Goal: Information Seeking & Learning: Find specific fact

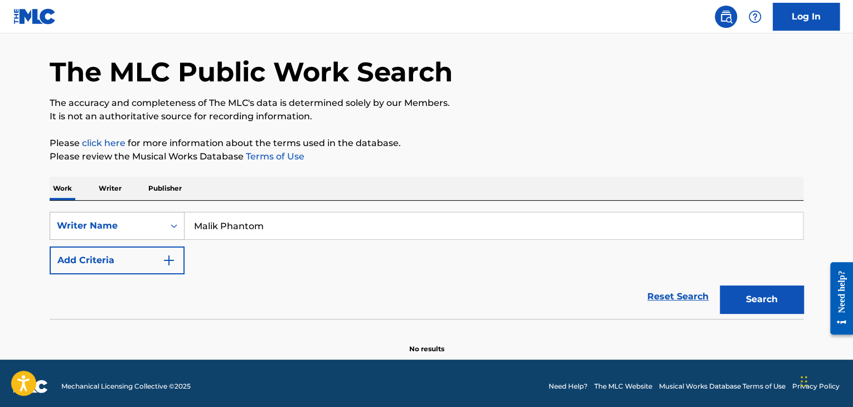
drag, startPoint x: 272, startPoint y: 225, endPoint x: 181, endPoint y: 224, distance: 91.5
click at [181, 224] on div "SearchWithCriteriad4c793d1-5269-40ad-81b4-58d619916e93 Writer Name [PERSON_NAME]" at bounding box center [427, 226] width 754 height 28
click at [758, 293] on button "Search" at bounding box center [762, 300] width 84 height 28
drag, startPoint x: 311, startPoint y: 227, endPoint x: 192, endPoint y: 221, distance: 118.4
click at [192, 221] on input "[PERSON_NAME]" at bounding box center [494, 225] width 618 height 27
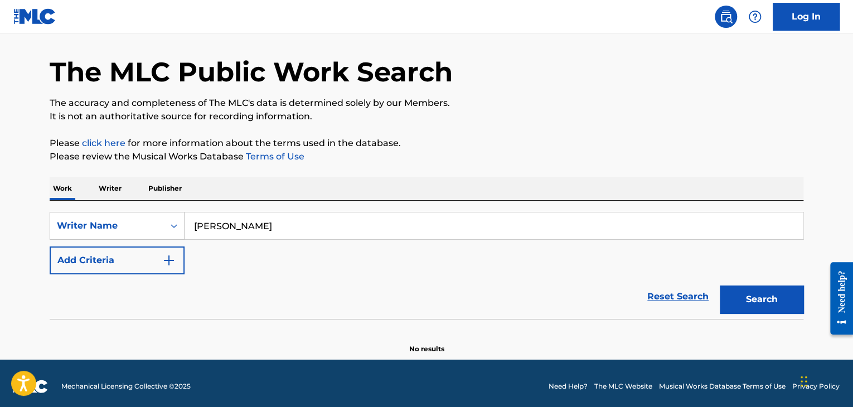
paste input "[US_STATE] Phantom"
click at [720, 286] on button "Search" at bounding box center [762, 300] width 84 height 28
drag, startPoint x: 289, startPoint y: 220, endPoint x: 185, endPoint y: 219, distance: 103.7
click at [185, 219] on input "[US_STATE] Phantom" at bounding box center [494, 225] width 618 height 27
paste input "Walle"
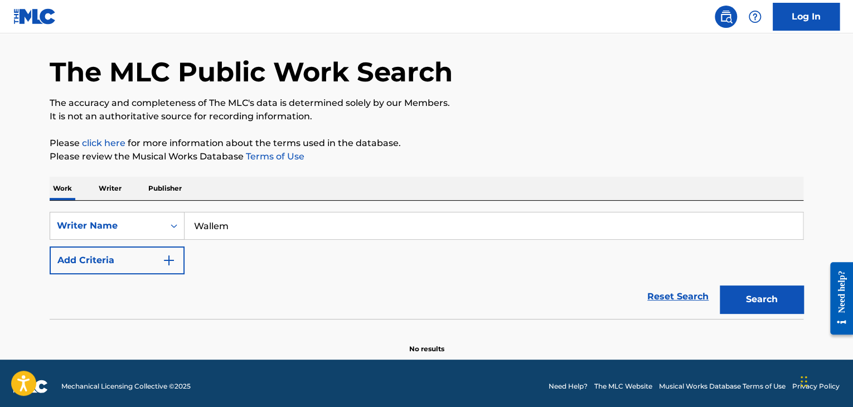
click at [720, 286] on button "Search" at bounding box center [762, 300] width 84 height 28
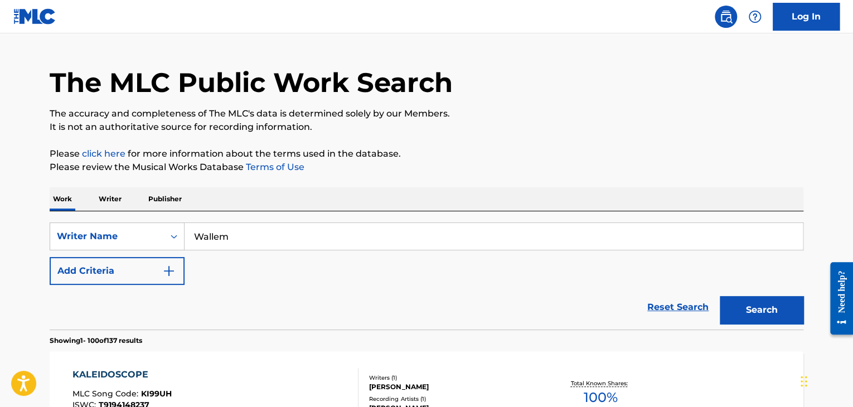
scroll to position [35, 0]
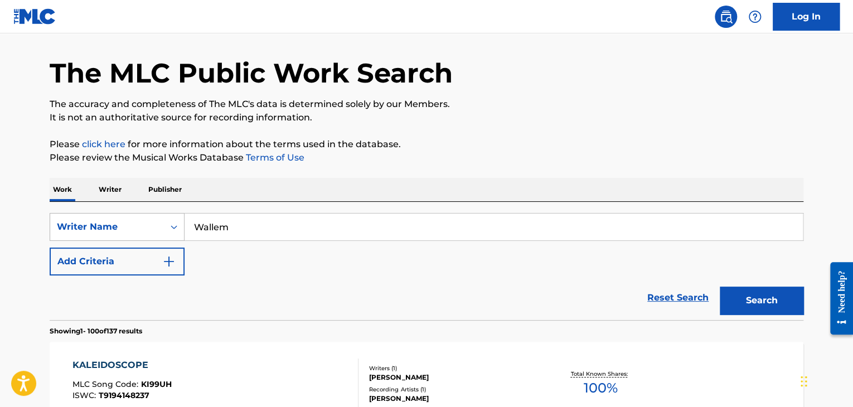
drag, startPoint x: 262, startPoint y: 226, endPoint x: 183, endPoint y: 235, distance: 79.8
click at [183, 235] on div "SearchWithCriteriad4c793d1-5269-40ad-81b4-58d619916e93 Writer Name [PERSON_NAME]" at bounding box center [427, 227] width 754 height 28
paste input "Velimukhametov [PERSON_NAME]"
click at [720, 287] on button "Search" at bounding box center [762, 301] width 84 height 28
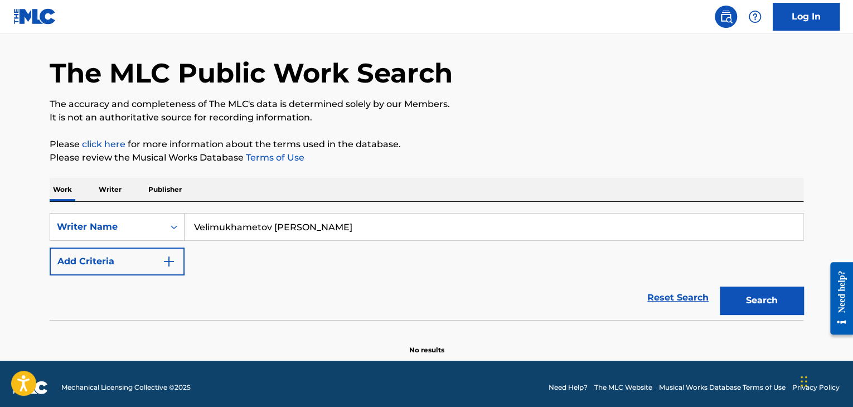
click at [720, 287] on button "Search" at bounding box center [762, 301] width 84 height 28
drag, startPoint x: 316, startPoint y: 225, endPoint x: 160, endPoint y: 228, distance: 156.7
click at [160, 228] on div "SearchWithCriteriad4c793d1-5269-40ad-81b4-58d619916e93 Writer Name [PERSON_NAME]" at bounding box center [427, 227] width 754 height 28
paste input "Irekovich"
click at [753, 303] on button "Search" at bounding box center [762, 301] width 84 height 28
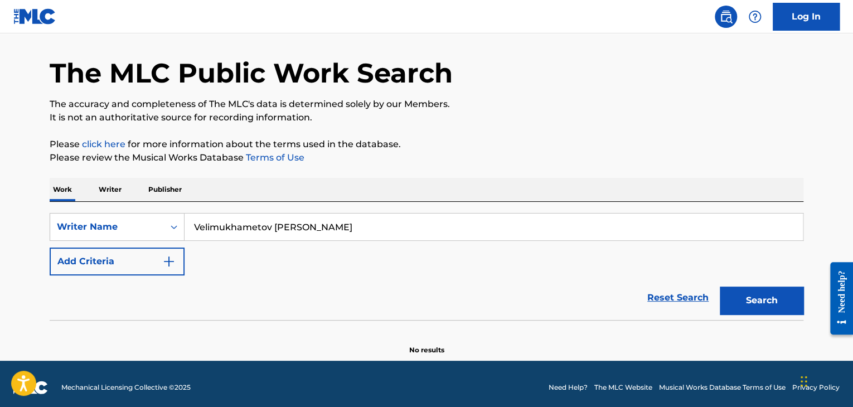
drag, startPoint x: 347, startPoint y: 227, endPoint x: 276, endPoint y: 232, distance: 71.6
click at [276, 232] on input "Velimukhametov [PERSON_NAME]" at bounding box center [494, 227] width 618 height 27
click at [720, 287] on button "Search" at bounding box center [762, 301] width 84 height 28
drag, startPoint x: 276, startPoint y: 227, endPoint x: 178, endPoint y: 225, distance: 97.6
click at [178, 225] on div "SearchWithCriteriad4c793d1-5269-40ad-81b4-58d619916e93 Writer Name [PERSON_NAME]" at bounding box center [427, 227] width 754 height 28
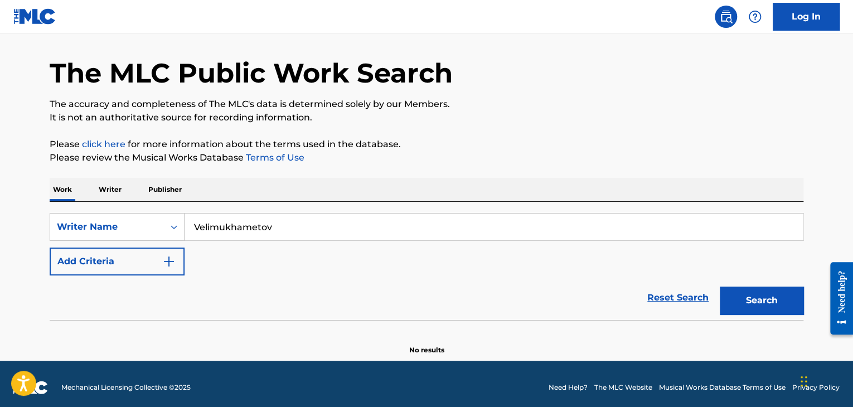
paste input "[PERSON_NAME]"
click at [274, 227] on input "Velimukhametov [PERSON_NAME]" at bounding box center [494, 227] width 618 height 27
type input "[PERSON_NAME]"
click at [720, 287] on button "Search" at bounding box center [762, 301] width 84 height 28
drag, startPoint x: 260, startPoint y: 229, endPoint x: 176, endPoint y: 228, distance: 84.2
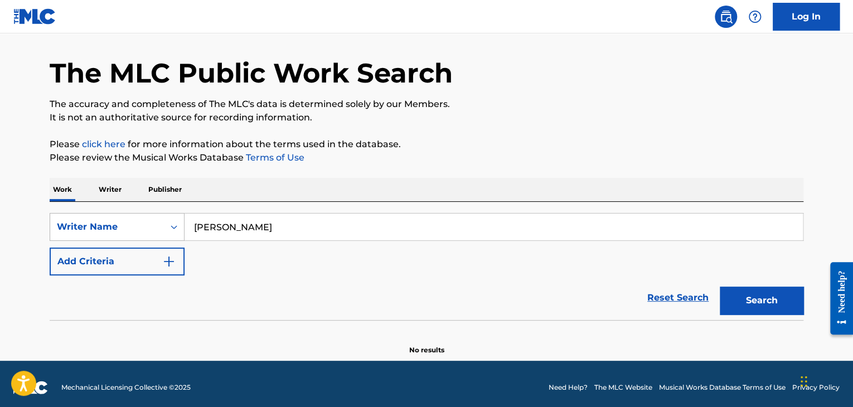
click at [176, 228] on div "SearchWithCriteriad4c793d1-5269-40ad-81b4-58d619916e93 Writer Name [PERSON_NAME]" at bounding box center [427, 227] width 754 height 28
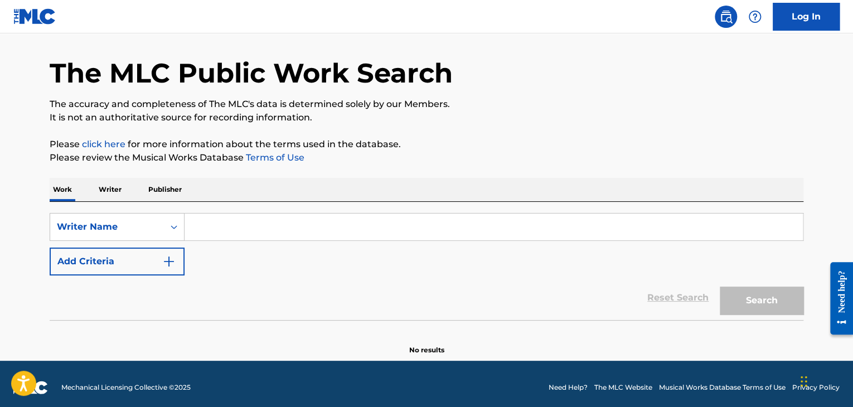
paste input "Velimukhametov [PERSON_NAME]"
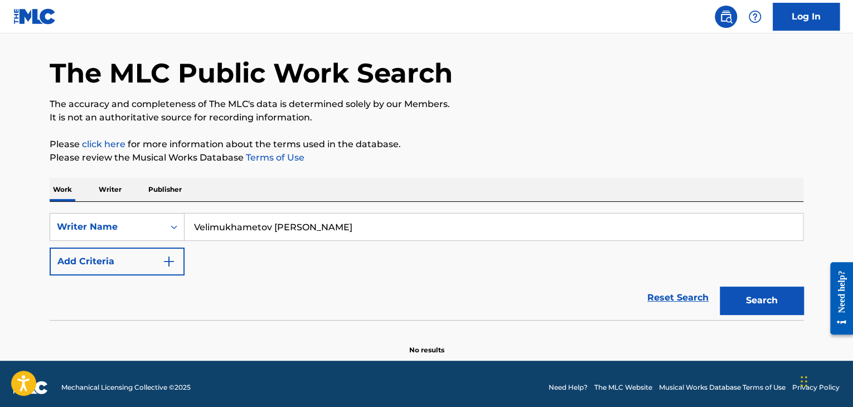
click at [720, 287] on button "Search" at bounding box center [762, 301] width 84 height 28
type input "V"
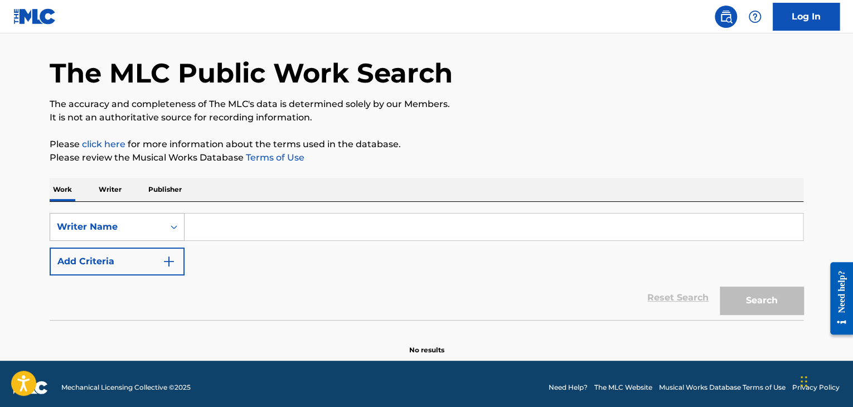
click at [137, 231] on div "Writer Name" at bounding box center [107, 226] width 100 height 13
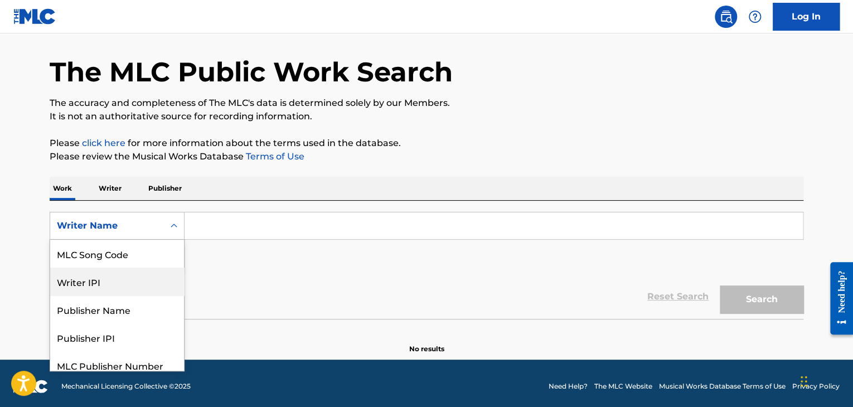
scroll to position [0, 0]
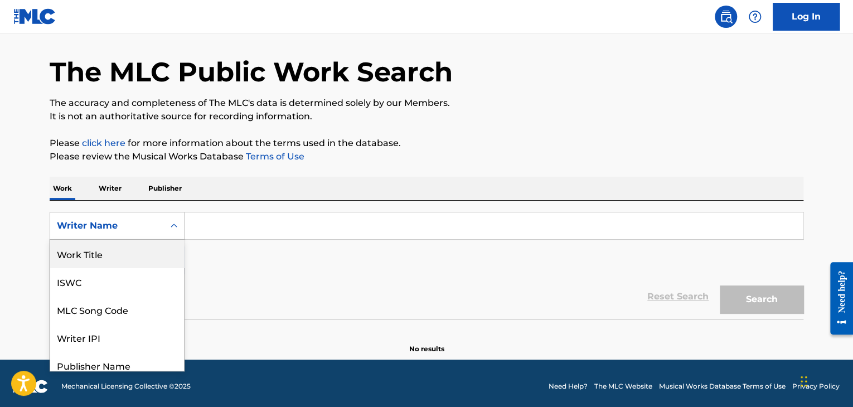
click at [105, 255] on div "Work Title" at bounding box center [117, 254] width 134 height 28
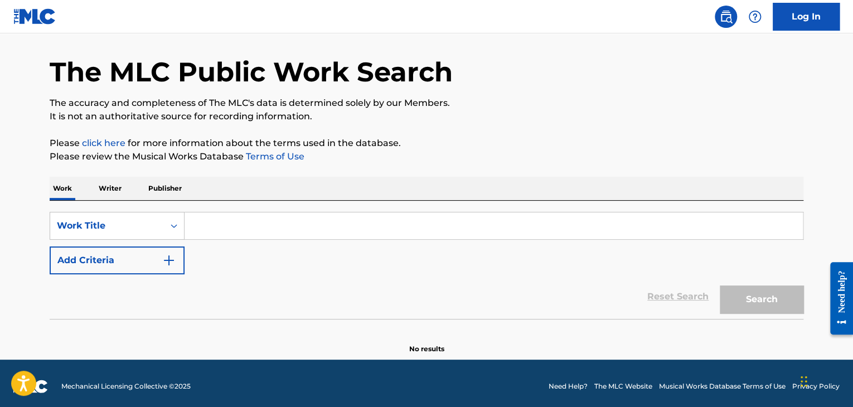
click at [230, 228] on input "Search Form" at bounding box center [494, 225] width 618 height 27
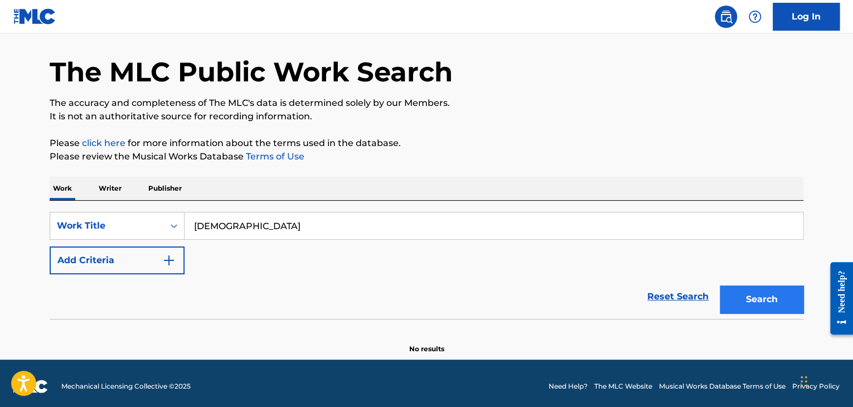
type input "[DEMOGRAPHIC_DATA]"
click at [768, 298] on button "Search" at bounding box center [762, 300] width 84 height 28
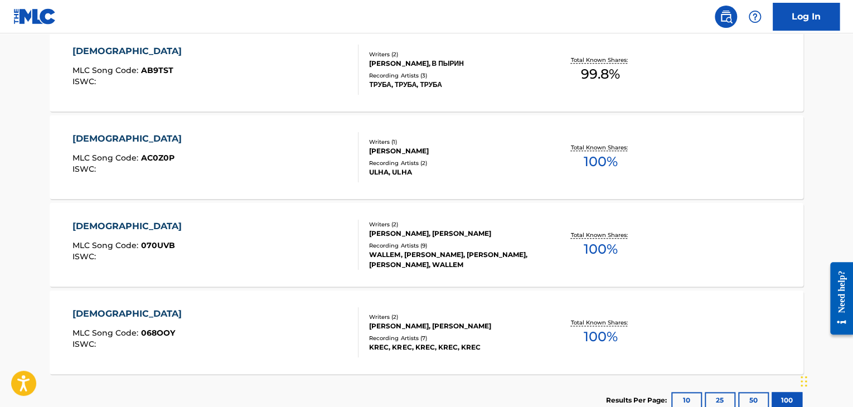
scroll to position [524, 0]
click at [94, 229] on div "[DEMOGRAPHIC_DATA]" at bounding box center [130, 226] width 115 height 13
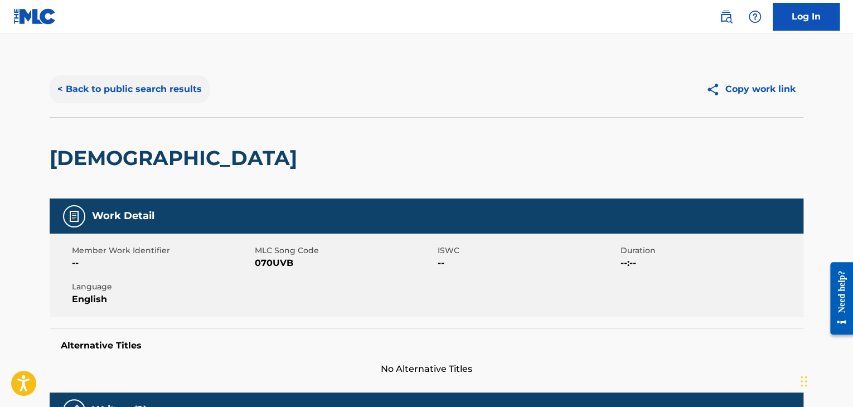
click at [74, 85] on button "< Back to public search results" at bounding box center [130, 89] width 160 height 28
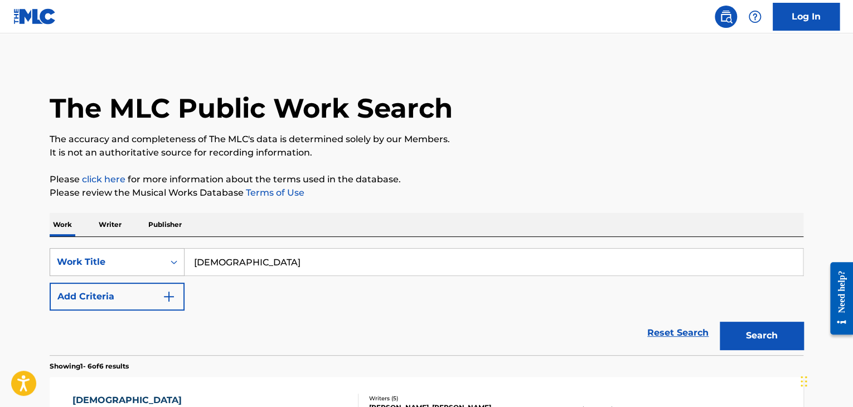
drag, startPoint x: 301, startPoint y: 264, endPoint x: 183, endPoint y: 259, distance: 117.2
click at [183, 259] on div "SearchWithCriteria23e7214a-3489-42c2-b040-5a4ea6e6a85d Work Title Харизма" at bounding box center [427, 262] width 754 height 28
click at [183, 259] on div "Work Title" at bounding box center [117, 262] width 135 height 28
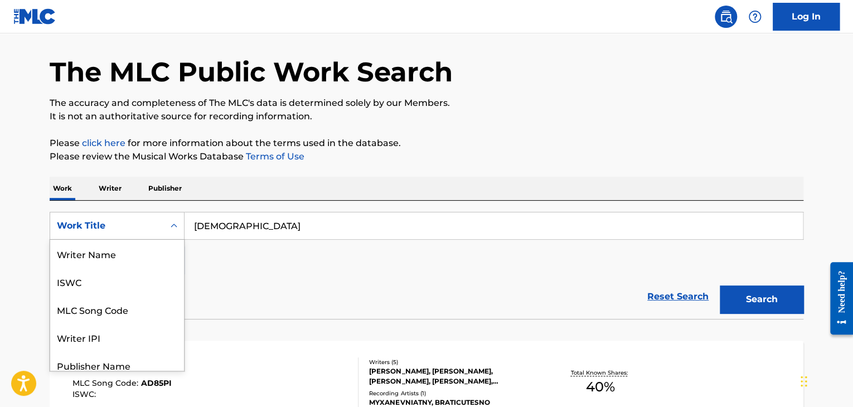
scroll to position [56, 0]
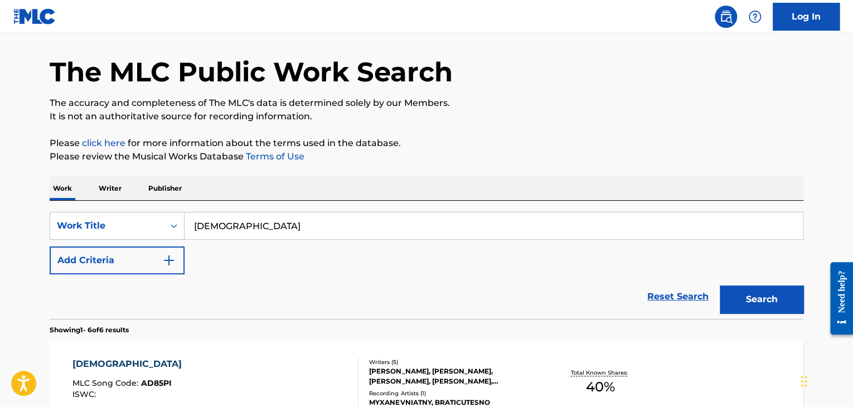
drag, startPoint x: 248, startPoint y: 228, endPoint x: 192, endPoint y: 218, distance: 56.8
click at [192, 218] on input "[DEMOGRAPHIC_DATA]" at bounding box center [494, 225] width 618 height 27
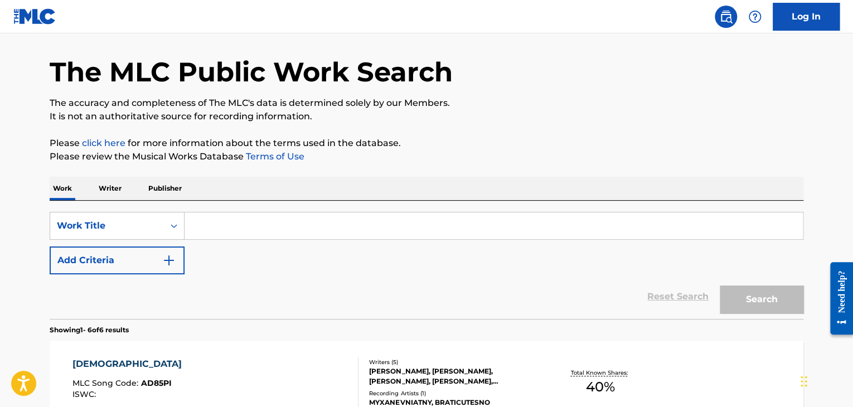
paste input "[DEMOGRAPHIC_DATA]"
type input "Х"
paste input "Arlekino ([PERSON_NAME] Remix)"
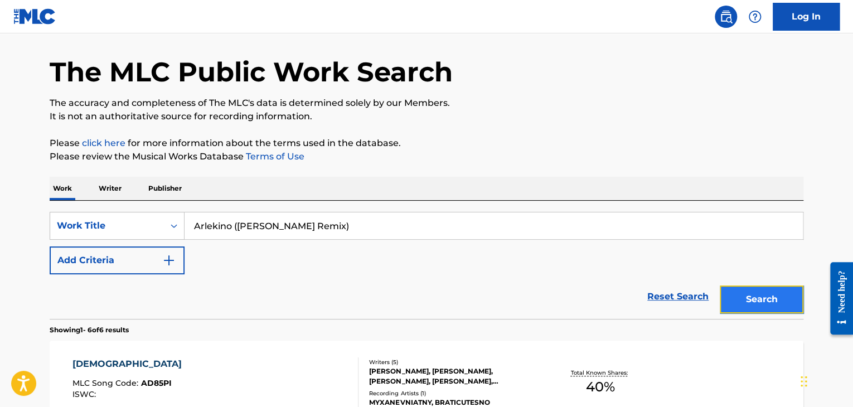
click at [776, 302] on button "Search" at bounding box center [762, 300] width 84 height 28
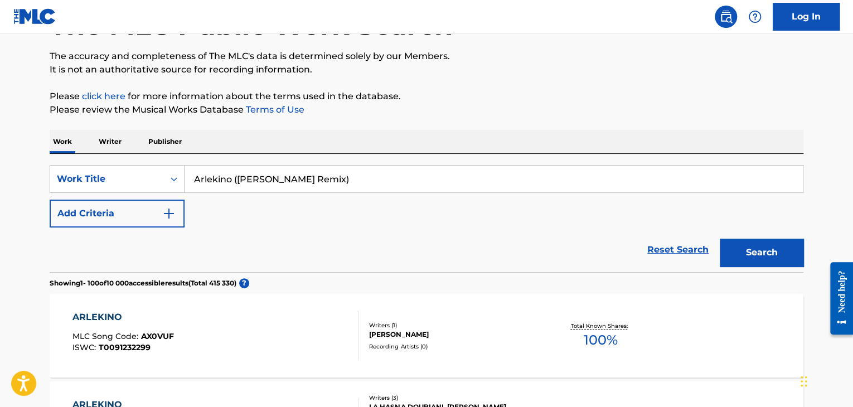
scroll to position [0, 0]
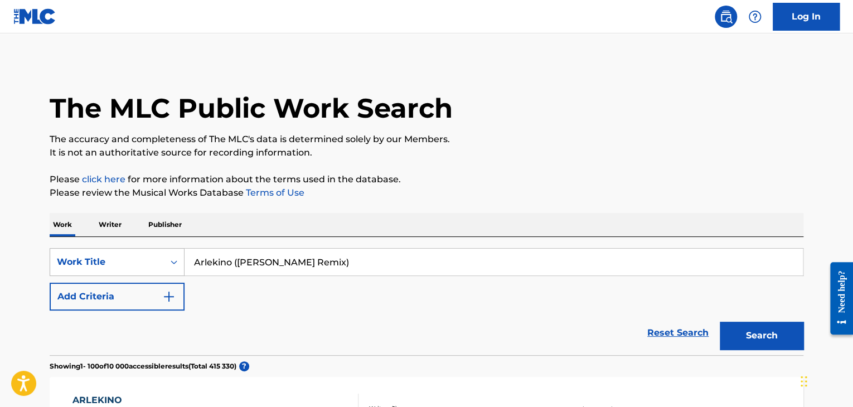
drag, startPoint x: 337, startPoint y: 264, endPoint x: 177, endPoint y: 256, distance: 160.8
click at [175, 256] on div "SearchWithCriteria23e7214a-3489-42c2-b040-5a4ea6e6a85d Work Title Arlekino ([PE…" at bounding box center [427, 262] width 754 height 28
paste input "Zvyozdnoe Let"
type input "Zvyozdnoe Leto ([PERSON_NAME] Remix)"
click at [752, 334] on button "Search" at bounding box center [762, 336] width 84 height 28
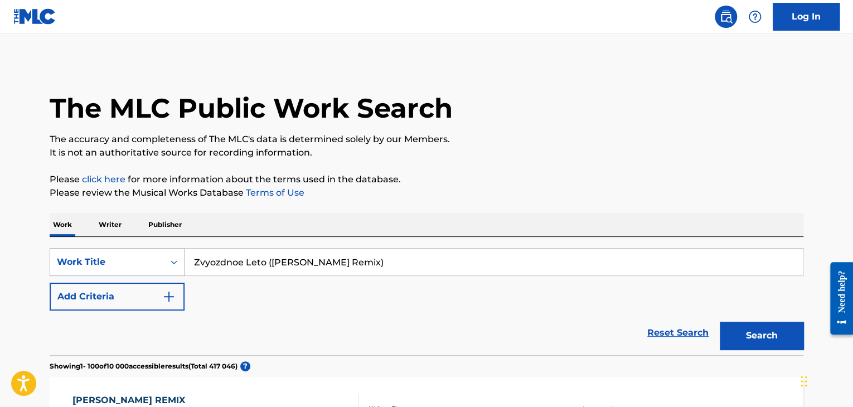
click at [133, 258] on div "Work Title" at bounding box center [117, 262] width 135 height 28
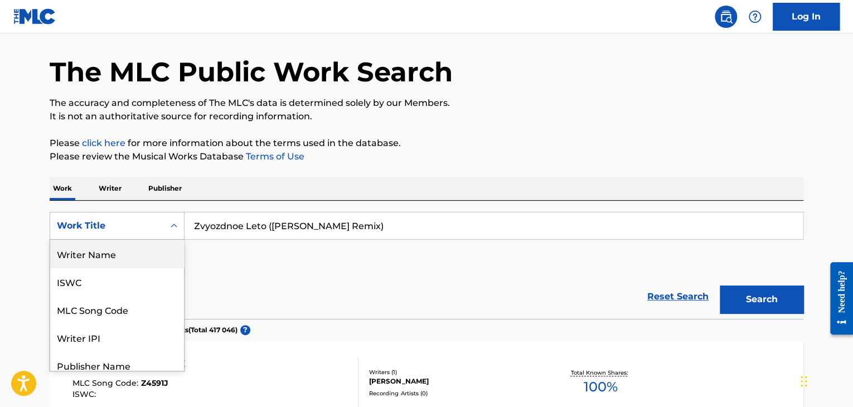
click at [108, 257] on div "Writer Name" at bounding box center [117, 254] width 134 height 28
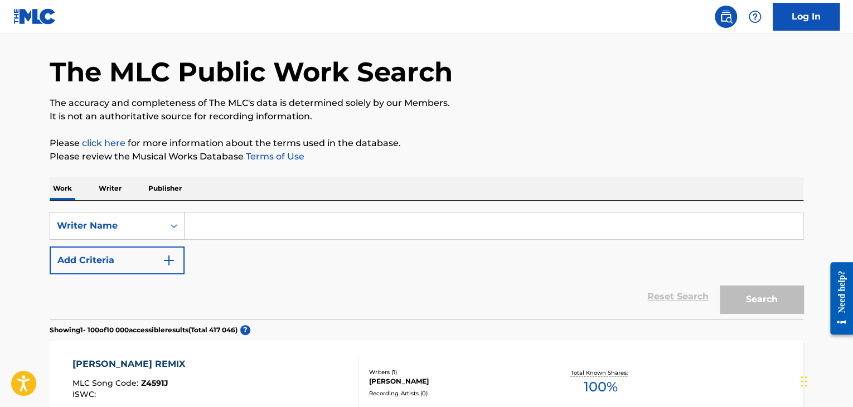
click at [316, 230] on input "Search Form" at bounding box center [494, 225] width 618 height 27
paste input "[PERSON_NAME]"
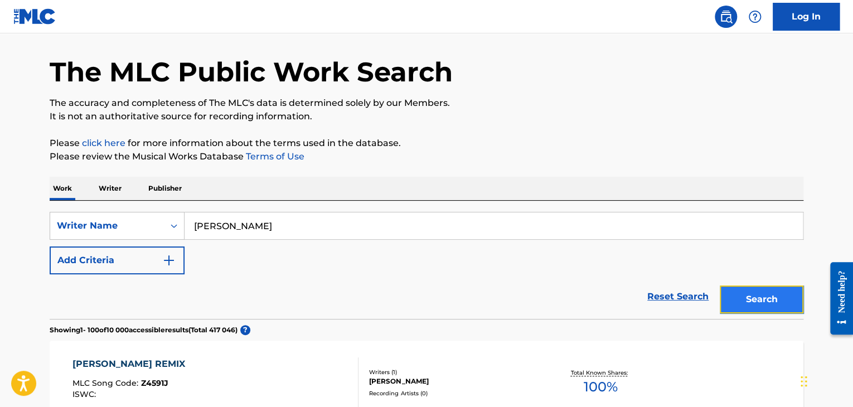
click at [762, 295] on button "Search" at bounding box center [762, 300] width 84 height 28
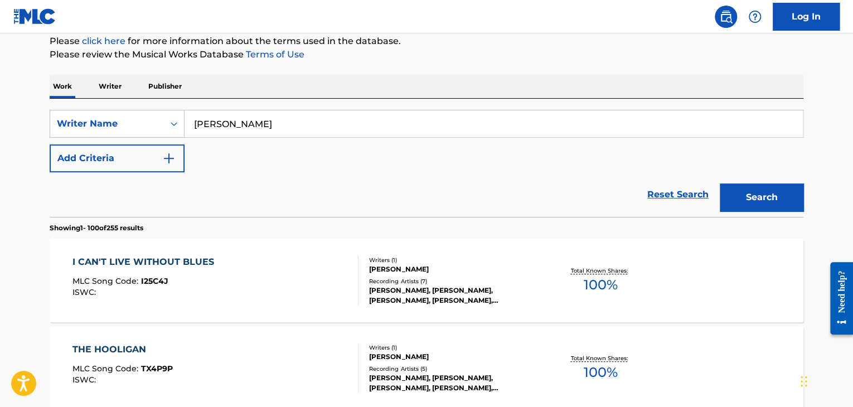
scroll to position [137, 0]
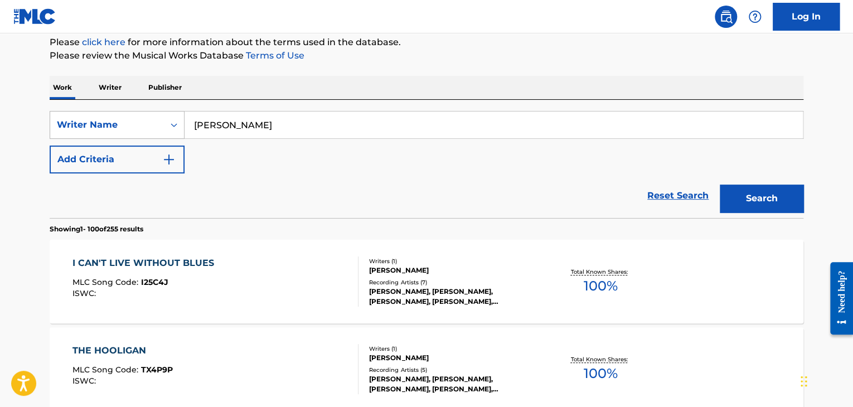
drag, startPoint x: 277, startPoint y: 124, endPoint x: 168, endPoint y: 132, distance: 109.0
click at [168, 132] on div "SearchWithCriteria98cc4a13-8fa2-4b21-9686-2244ab0eb4db Writer Name [PERSON_NAME]" at bounding box center [427, 125] width 754 height 28
paste input "The Soulful Gentlemen"
type input "The Soulful Gentlemen"
click at [720, 185] on button "Search" at bounding box center [762, 199] width 84 height 28
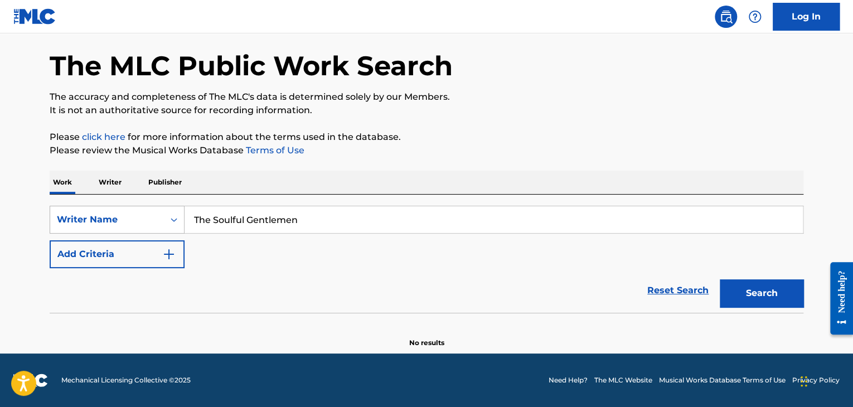
scroll to position [42, 0]
